Goal: Task Accomplishment & Management: Manage account settings

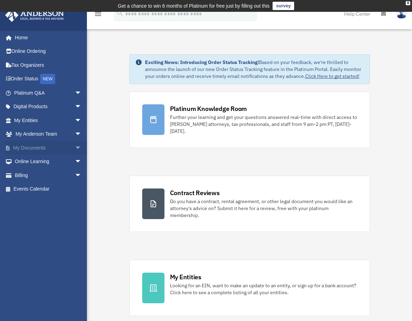
click at [75, 148] on span "arrow_drop_down" at bounding box center [82, 148] width 14 height 14
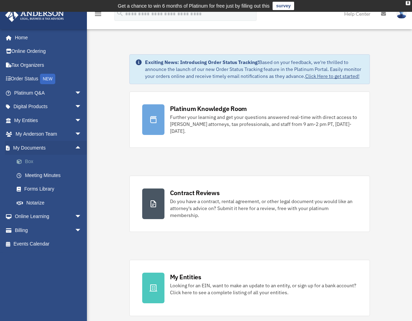
click at [48, 162] on link "Box" at bounding box center [51, 162] width 82 height 14
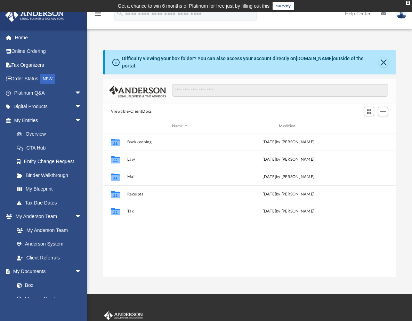
scroll to position [153, 288]
click at [385, 109] on span "Add" at bounding box center [383, 112] width 6 height 6
click at [368, 121] on li "Upload" at bounding box center [373, 120] width 22 height 7
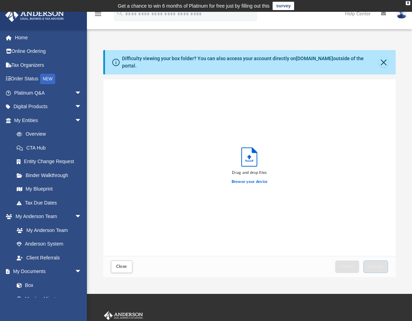
scroll to position [171, 288]
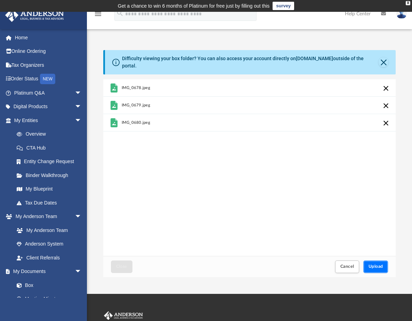
click at [384, 262] on button "Upload" at bounding box center [376, 267] width 25 height 12
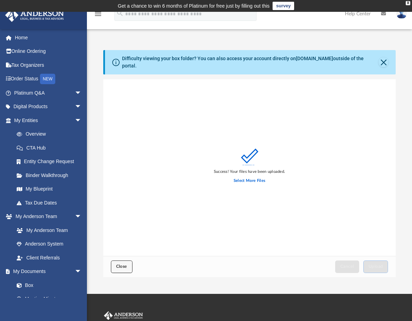
click at [118, 265] on span "Close" at bounding box center [121, 267] width 11 height 4
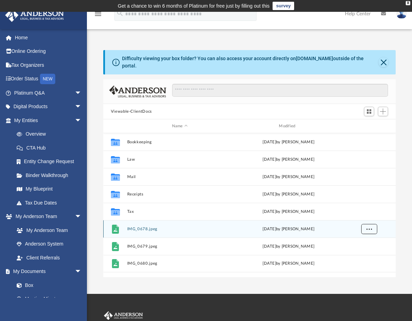
click at [368, 227] on span "More options" at bounding box center [370, 229] width 6 height 4
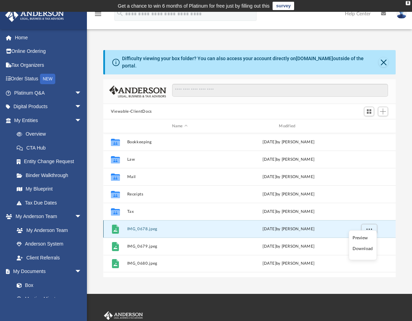
click at [170, 227] on button "IMG_0678.jpeg" at bounding box center [180, 229] width 106 height 5
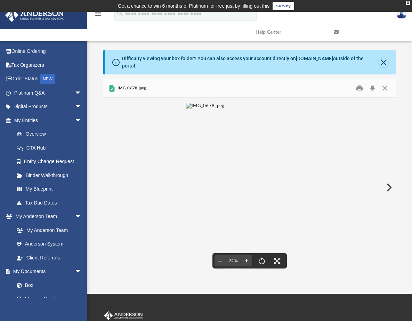
click at [388, 182] on button "Preview" at bounding box center [388, 187] width 15 height 19
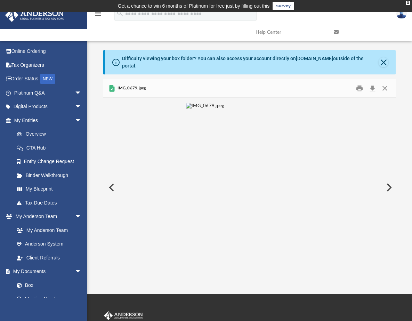
click at [388, 183] on button "Preview" at bounding box center [388, 187] width 15 height 19
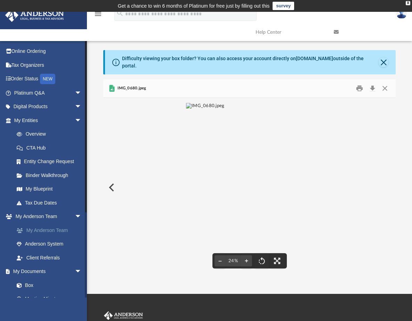
click at [54, 231] on link "My Anderson Team" at bounding box center [51, 230] width 82 height 14
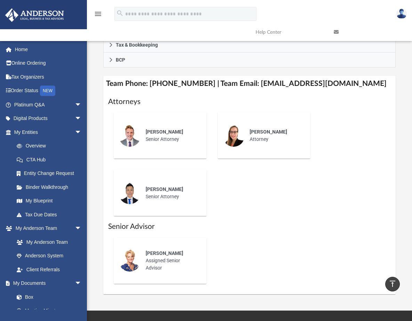
scroll to position [253, 0]
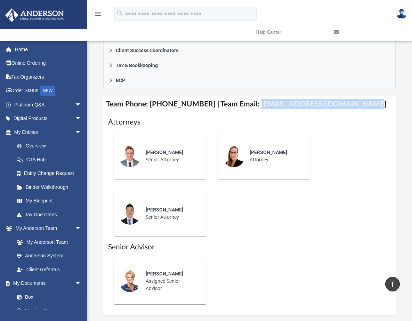
drag, startPoint x: 247, startPoint y: 104, endPoint x: 348, endPoint y: 101, distance: 101.0
click at [348, 101] on h4 "Team Phone: (725) 208-3130 | Team Email: myteam@andersonadvisors.com" at bounding box center [249, 104] width 293 height 16
drag, startPoint x: 350, startPoint y: 104, endPoint x: 245, endPoint y: 106, distance: 104.8
click at [245, 106] on h4 "Team Phone: (725) 208-3130 | Team Email: myteam@andersonadvisors.com" at bounding box center [249, 104] width 293 height 16
drag, startPoint x: 246, startPoint y: 104, endPoint x: 352, endPoint y: 102, distance: 105.8
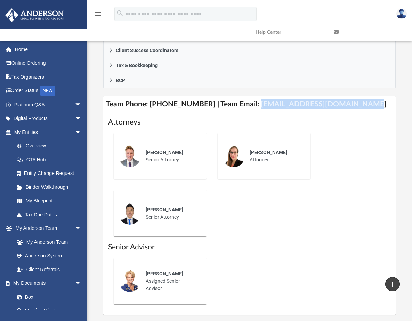
click at [352, 102] on h4 "Team Phone: (725) 208-3130 | Team Email: myteam@andersonadvisors.com" at bounding box center [249, 104] width 293 height 16
copy h4 "myteam@andersonadvisors.com"
click at [401, 14] on img at bounding box center [402, 14] width 10 height 10
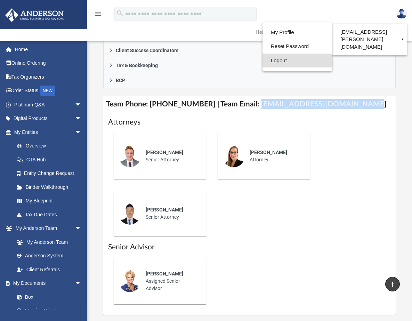
click at [289, 64] on link "Logout" at bounding box center [298, 61] width 70 height 14
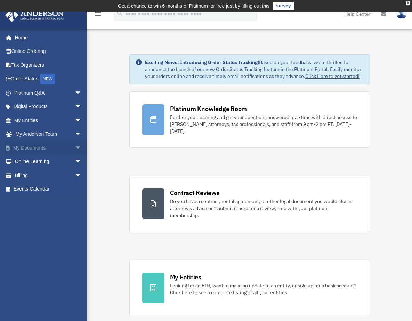
click at [75, 146] on span "arrow_drop_down" at bounding box center [82, 148] width 14 height 14
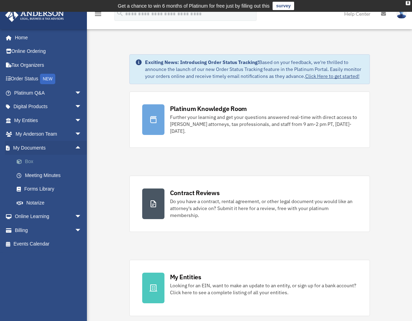
click at [46, 163] on link "Box" at bounding box center [51, 162] width 82 height 14
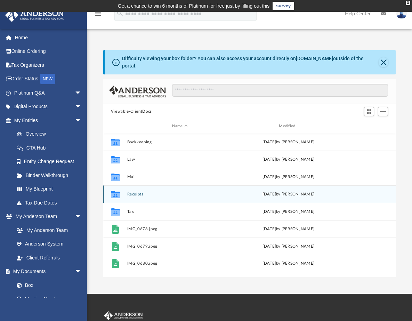
scroll to position [153, 288]
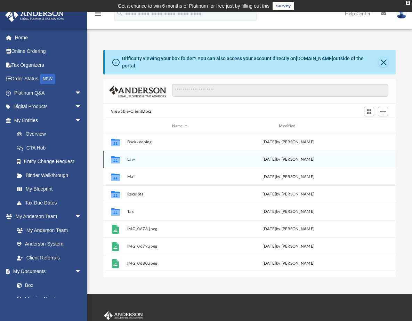
click at [131, 157] on button "Law" at bounding box center [180, 159] width 106 height 5
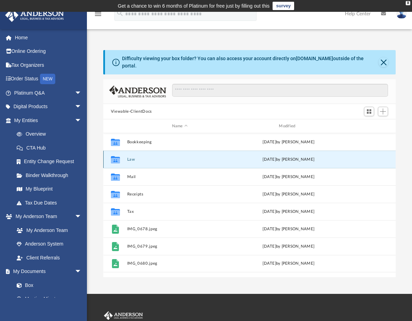
click at [131, 157] on button "Law" at bounding box center [180, 159] width 106 height 5
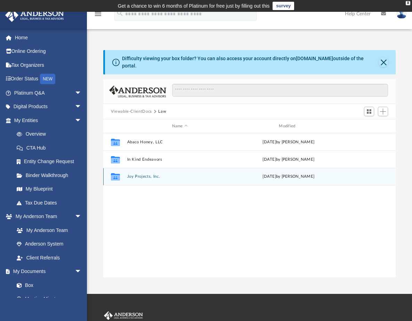
click at [141, 174] on button "Joy Projects, Inc." at bounding box center [180, 176] width 106 height 5
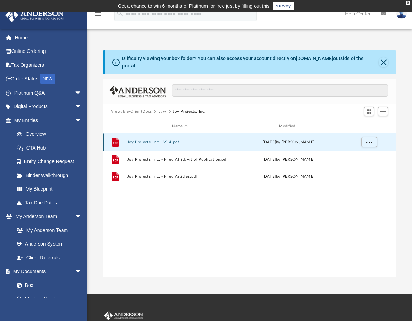
click at [140, 140] on button "Joy Projects, Inc - SS-4.pdf" at bounding box center [180, 142] width 106 height 5
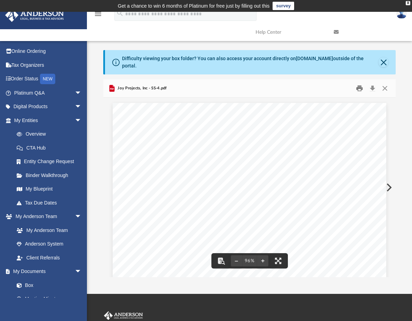
click at [357, 83] on button "Print" at bounding box center [360, 88] width 14 height 11
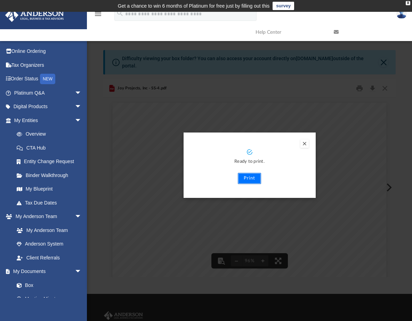
click at [250, 173] on button "Print" at bounding box center [249, 178] width 23 height 11
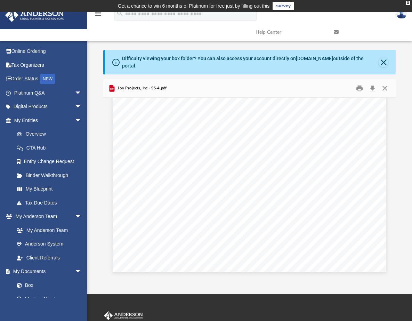
scroll to position [0, 0]
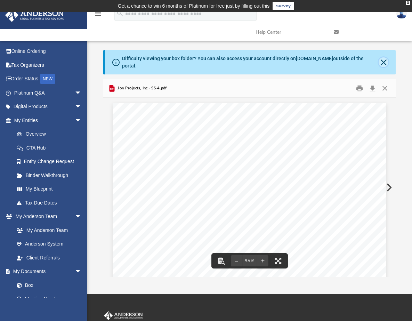
click at [384, 58] on button "Close" at bounding box center [384, 62] width 10 height 10
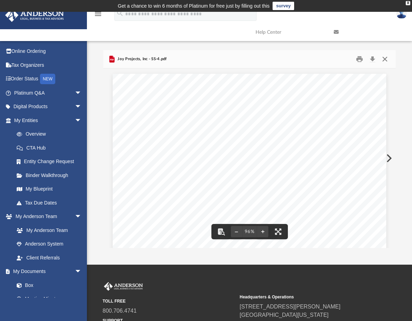
click at [387, 59] on button "Close" at bounding box center [385, 59] width 13 height 11
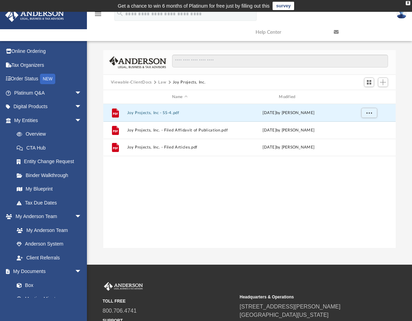
click at [234, 235] on div "File Joy Projects, Inc - SS-4.pdf today by Mya Ford File Joy Projects, Inc. - F…" at bounding box center [249, 176] width 293 height 144
click at [385, 82] on span "Add" at bounding box center [383, 82] width 6 height 6
click at [375, 97] on li "Upload" at bounding box center [373, 95] width 22 height 7
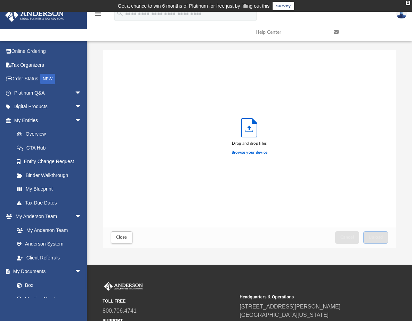
scroll to position [171, 288]
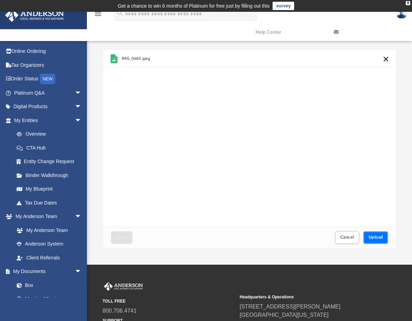
click at [373, 237] on span "Upload" at bounding box center [376, 237] width 15 height 4
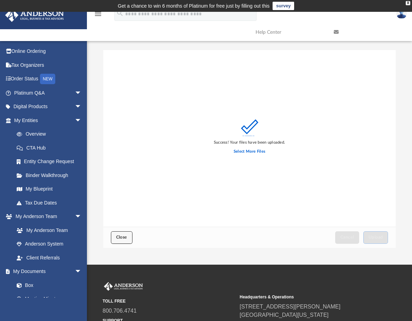
click at [126, 237] on span "Close" at bounding box center [121, 237] width 11 height 4
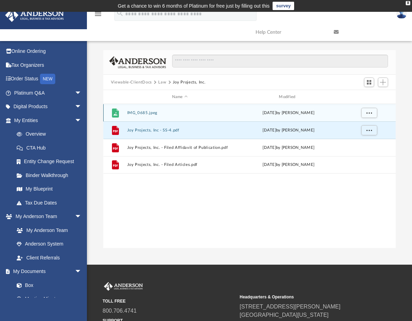
click at [150, 112] on button "IMG_0685.jpeg" at bounding box center [180, 113] width 106 height 5
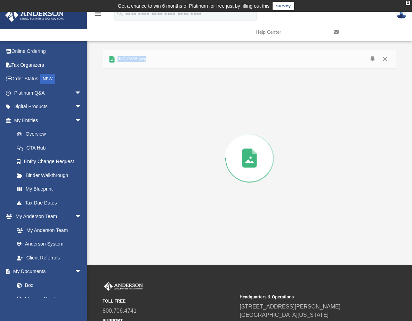
click at [150, 112] on div "Preview" at bounding box center [249, 159] width 293 height 180
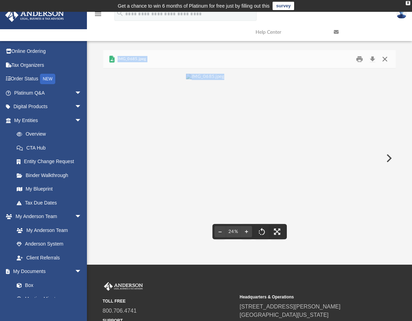
click at [385, 57] on button "Close" at bounding box center [385, 59] width 13 height 11
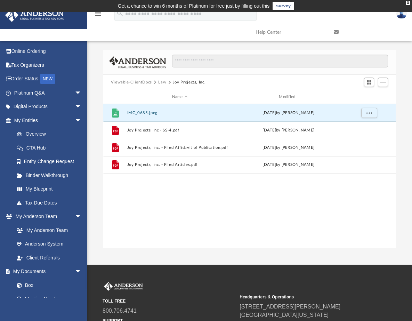
click at [137, 80] on button "Viewable-ClientDocs" at bounding box center [131, 82] width 41 height 6
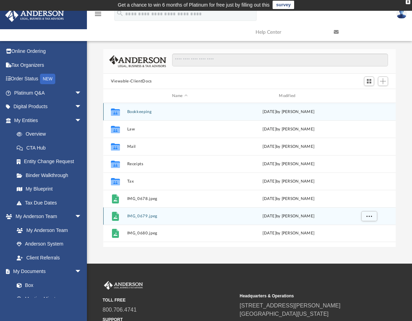
scroll to position [0, 0]
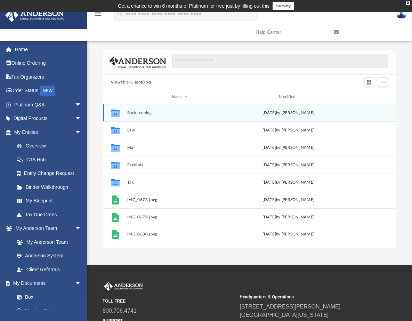
click at [164, 112] on button "Bookkeeping" at bounding box center [180, 113] width 106 height 5
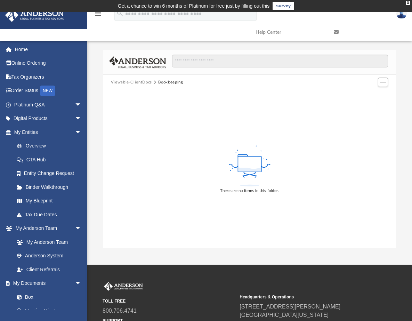
click at [403, 15] on img at bounding box center [402, 14] width 10 height 10
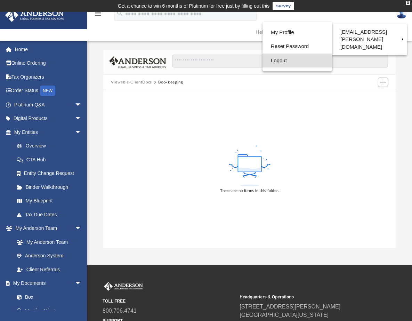
click at [277, 57] on link "Logout" at bounding box center [298, 61] width 70 height 14
